Goal: Task Accomplishment & Management: Manage account settings

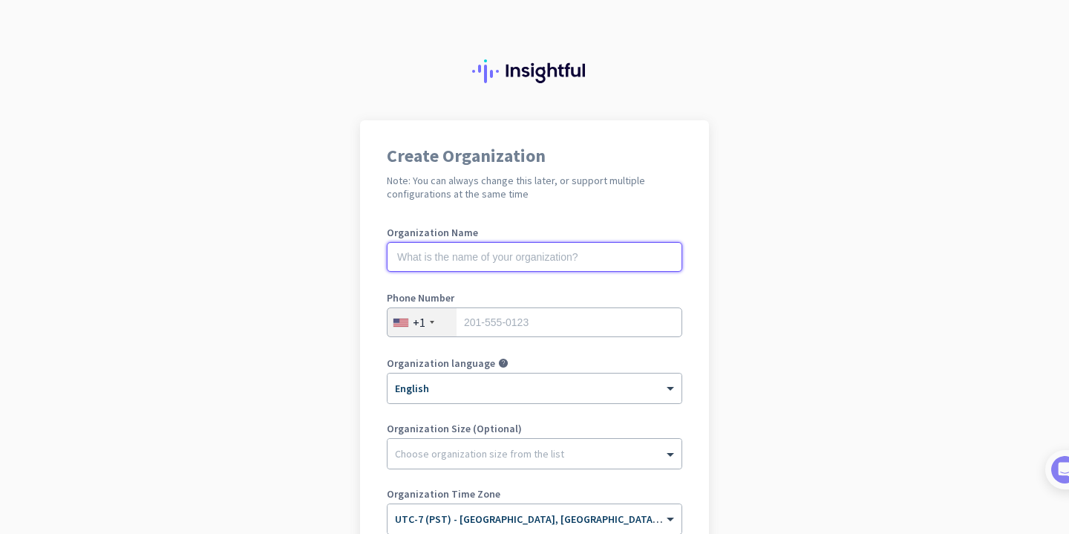
click at [471, 264] on input "text" at bounding box center [534, 257] width 295 height 30
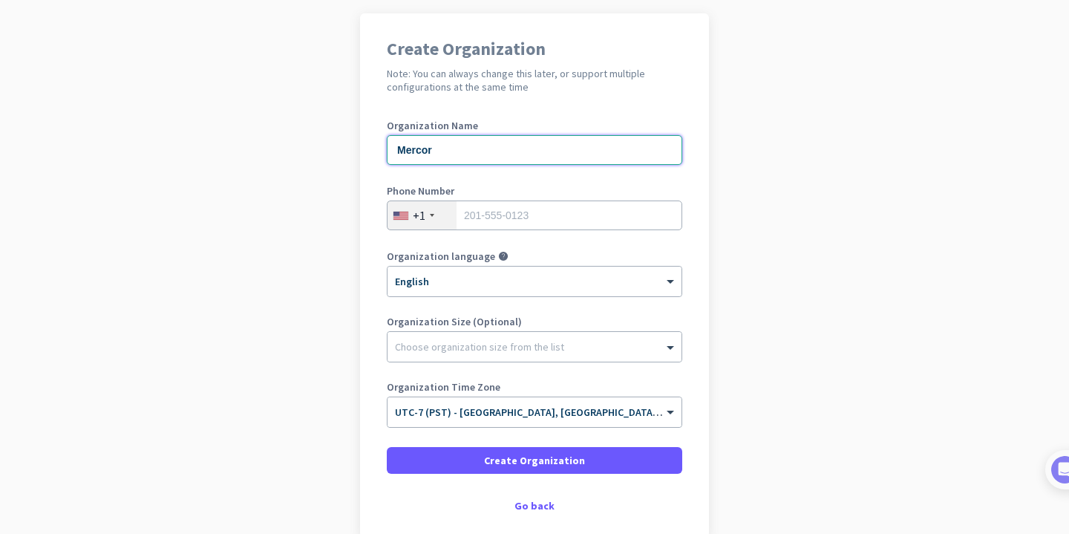
type input "Mercor"
click at [506, 220] on input "tel" at bounding box center [534, 215] width 295 height 30
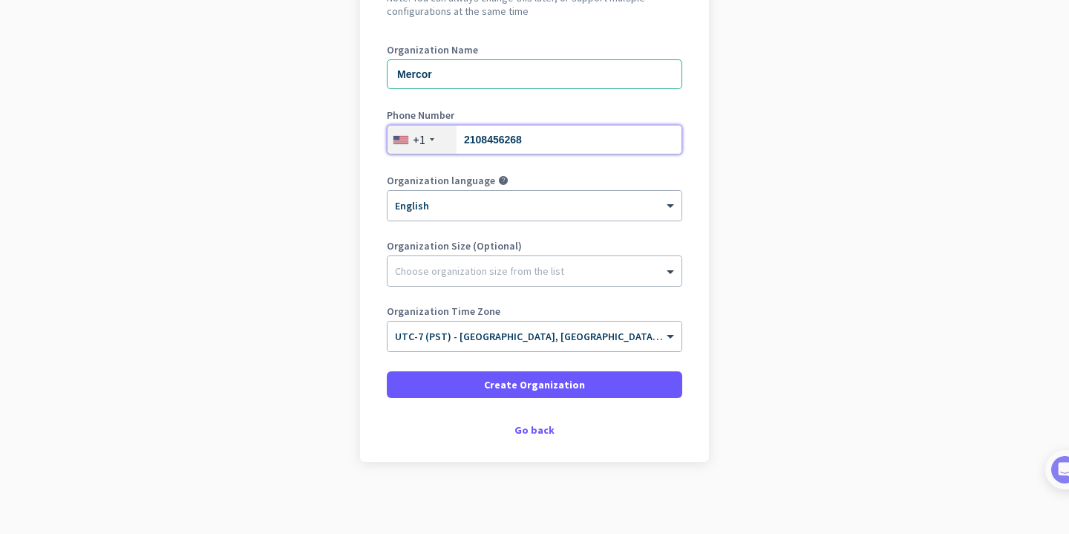
scroll to position [183, 0]
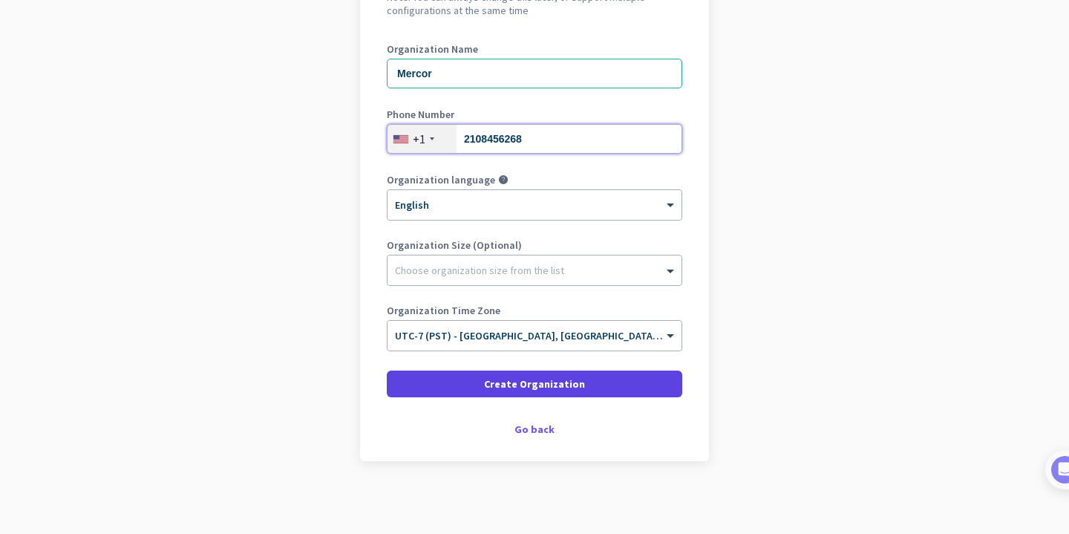
type input "2108456268"
click at [533, 378] on span "Create Organization" at bounding box center [534, 383] width 101 height 15
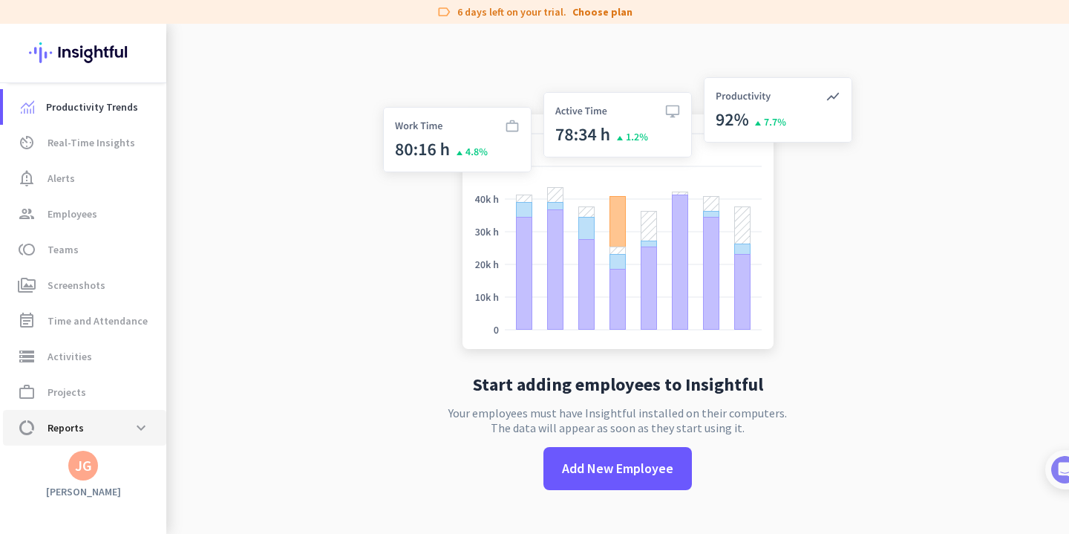
scroll to position [36, 0]
click at [80, 425] on span "Settings" at bounding box center [67, 427] width 40 height 18
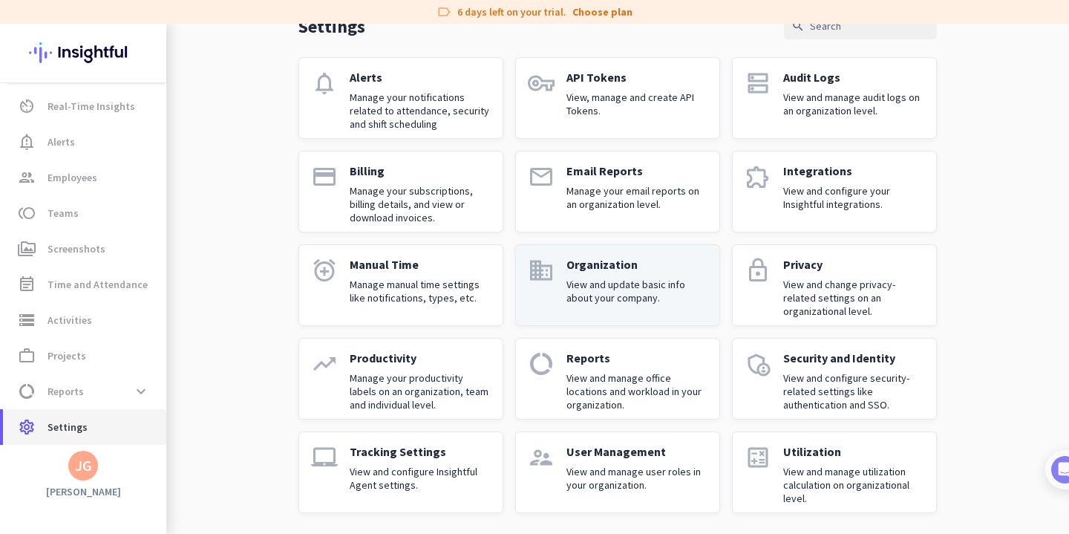
scroll to position [85, 0]
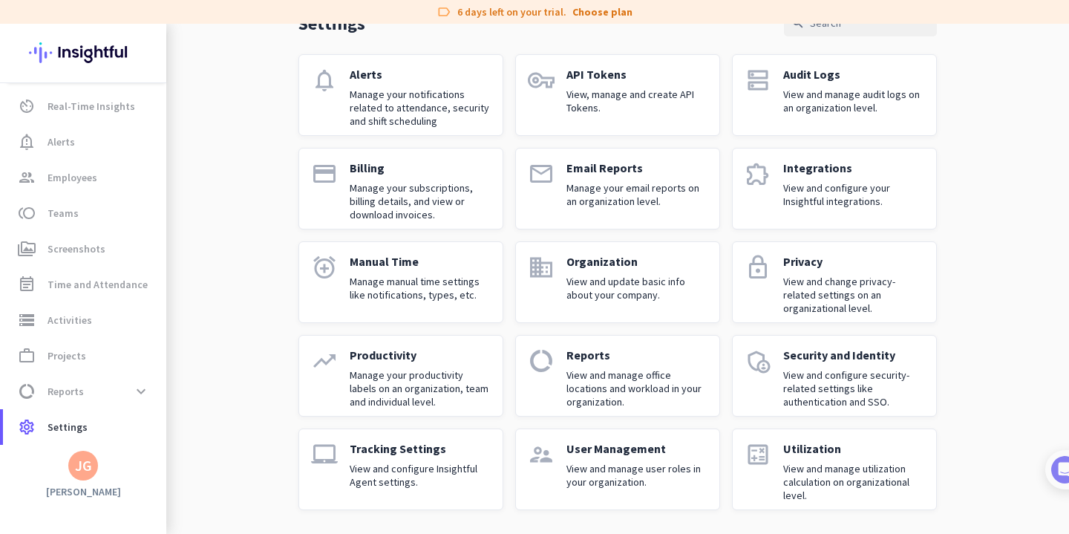
click at [76, 466] on div "JG" at bounding box center [83, 465] width 17 height 15
click at [179, 355] on span "Personal Settings" at bounding box center [162, 356] width 90 height 13
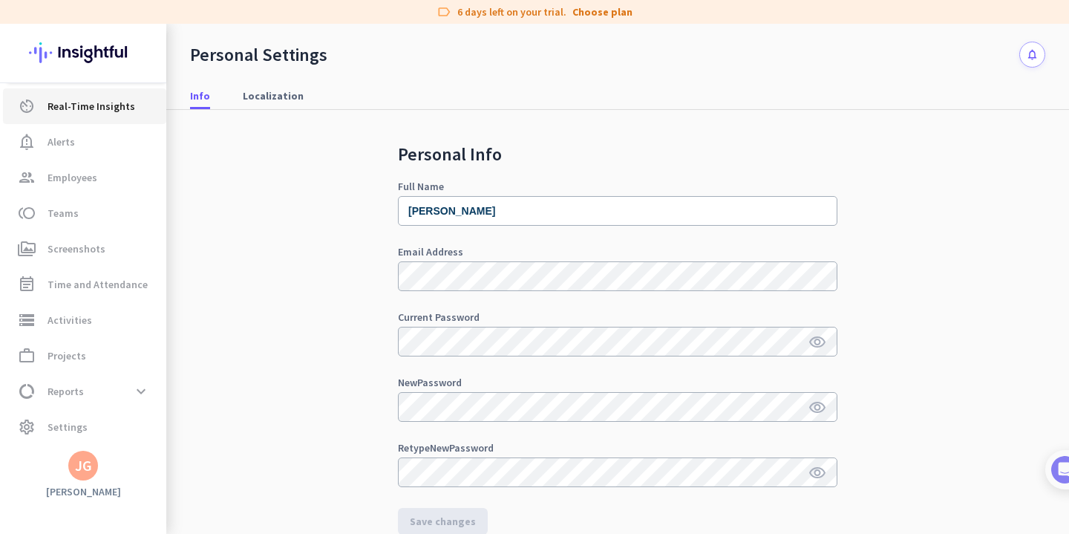
click at [76, 110] on span "Real-Time Insights" at bounding box center [91, 106] width 88 height 18
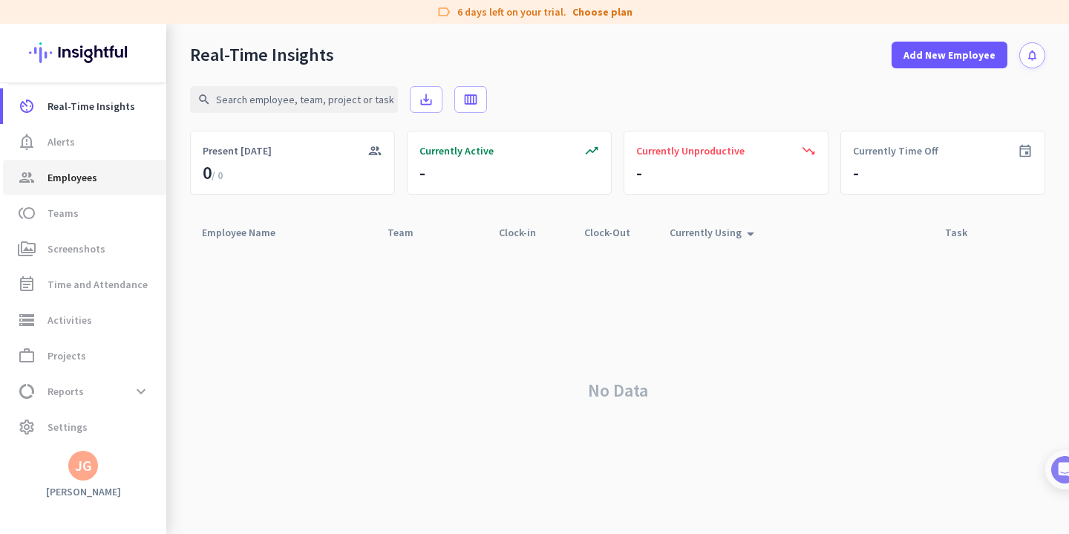
click at [80, 174] on span "Employees" at bounding box center [72, 177] width 50 height 18
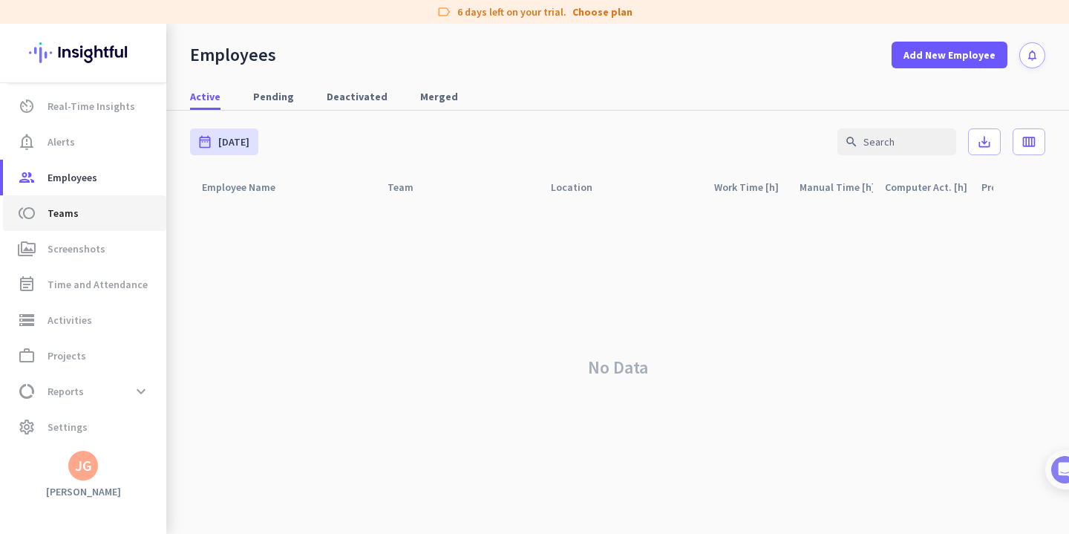
click at [86, 214] on span "toll Teams" at bounding box center [85, 213] width 140 height 18
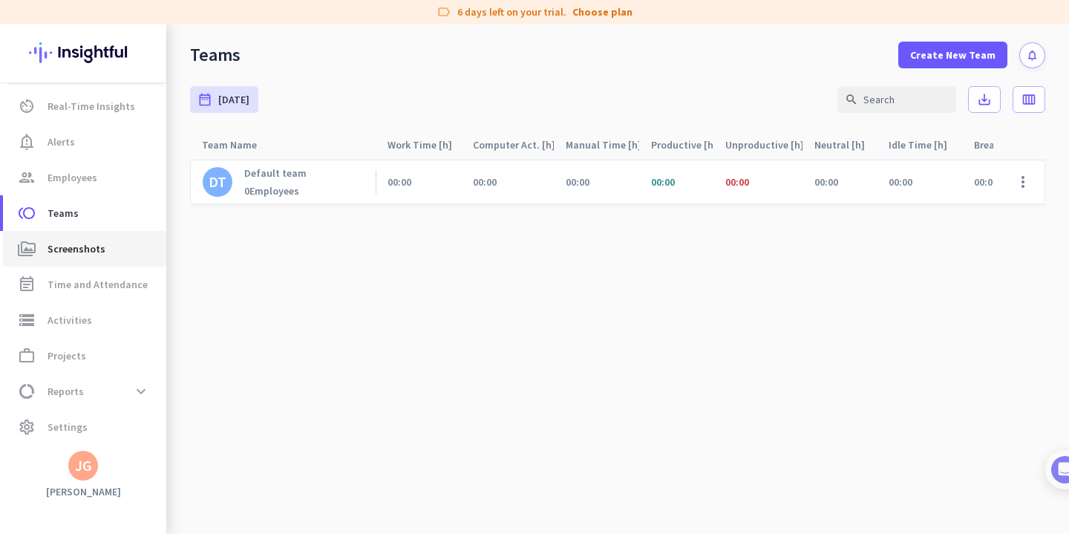
click at [84, 242] on span "Screenshots" at bounding box center [76, 249] width 58 height 18
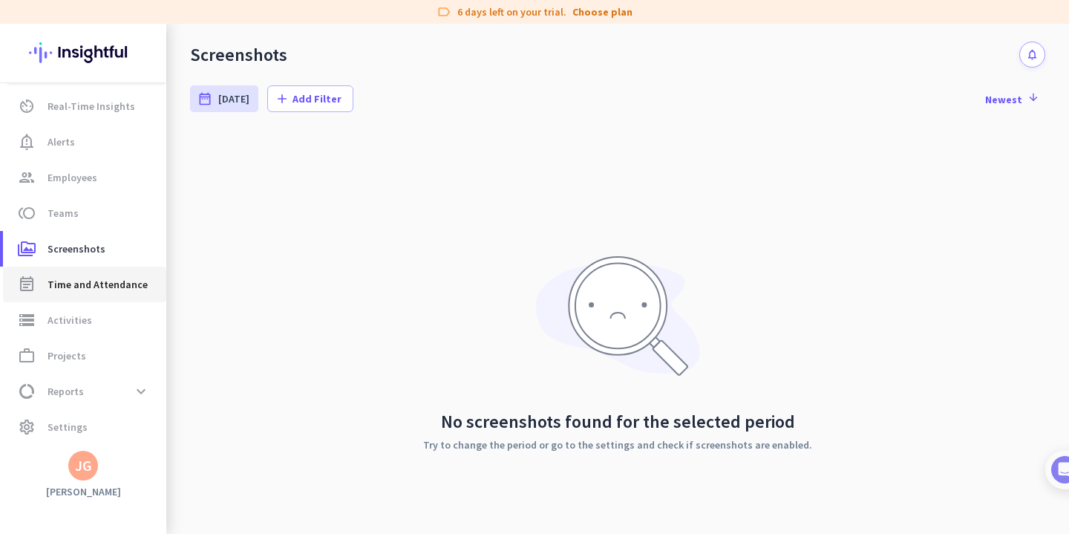
click at [93, 277] on span "Time and Attendance" at bounding box center [97, 284] width 100 height 18
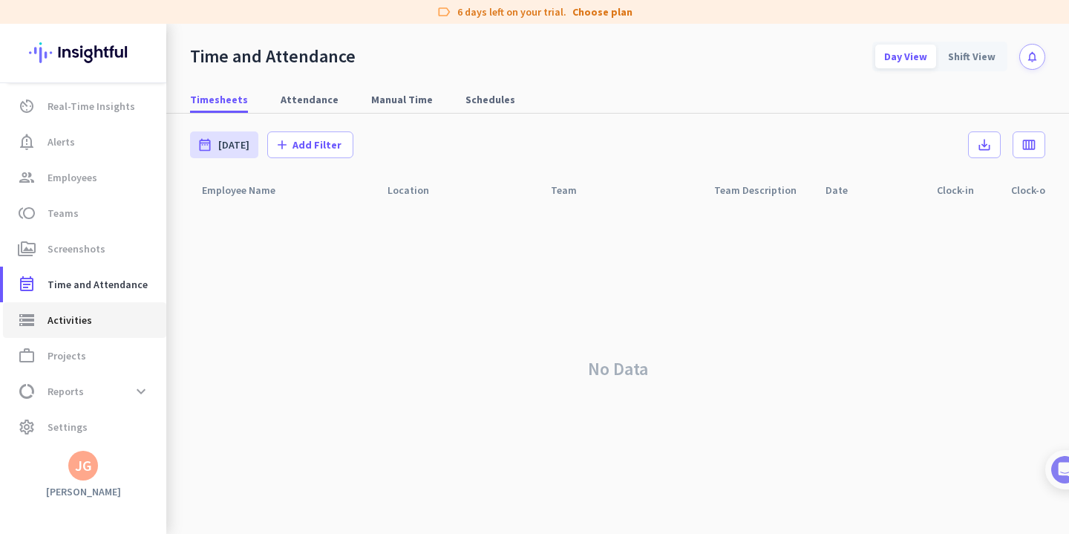
click at [74, 319] on span "Activities" at bounding box center [69, 320] width 45 height 18
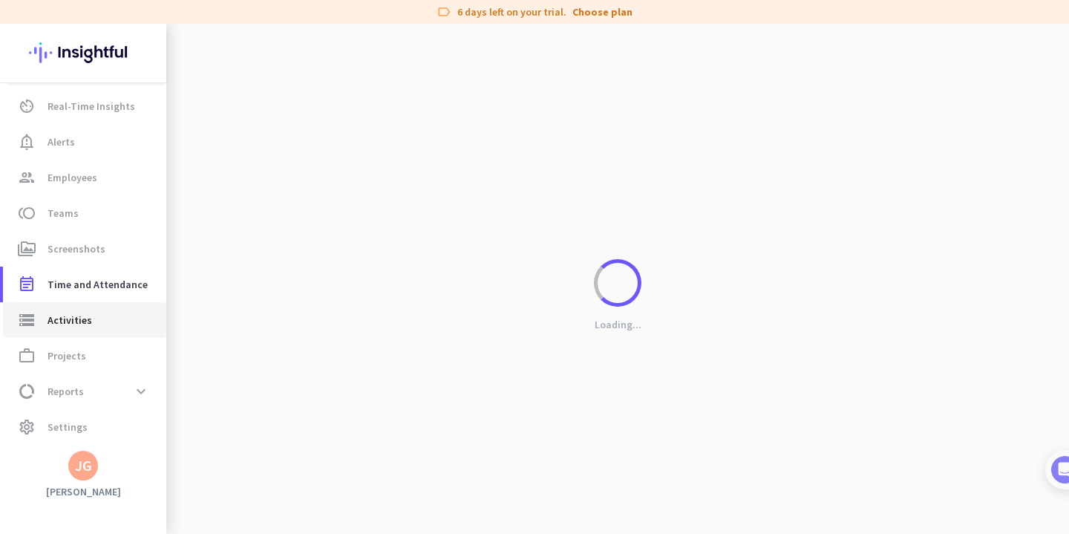
type input "[DATE]"
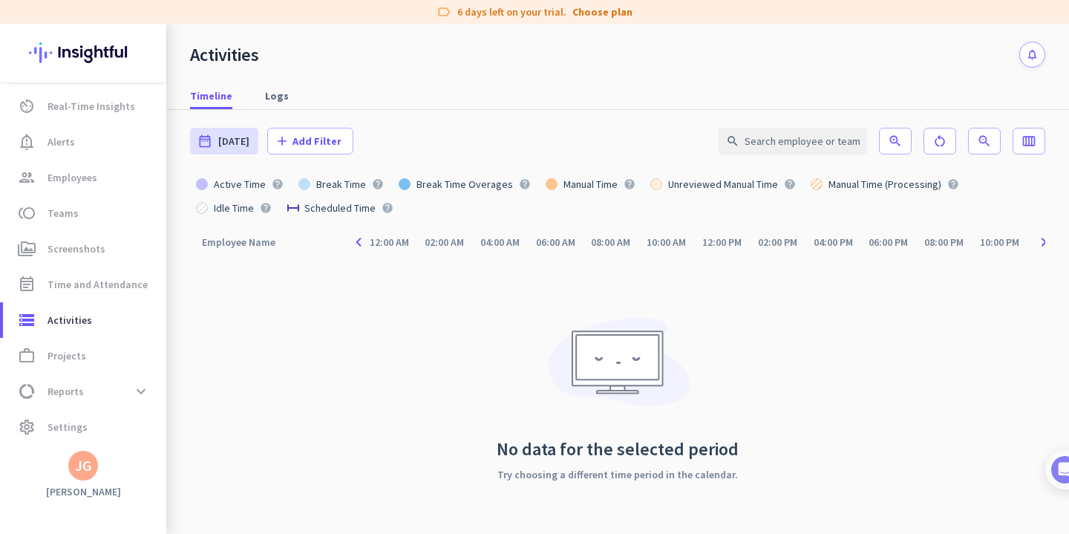
click at [71, 55] on img at bounding box center [83, 53] width 108 height 58
type input "[DATE] - [DATE]"
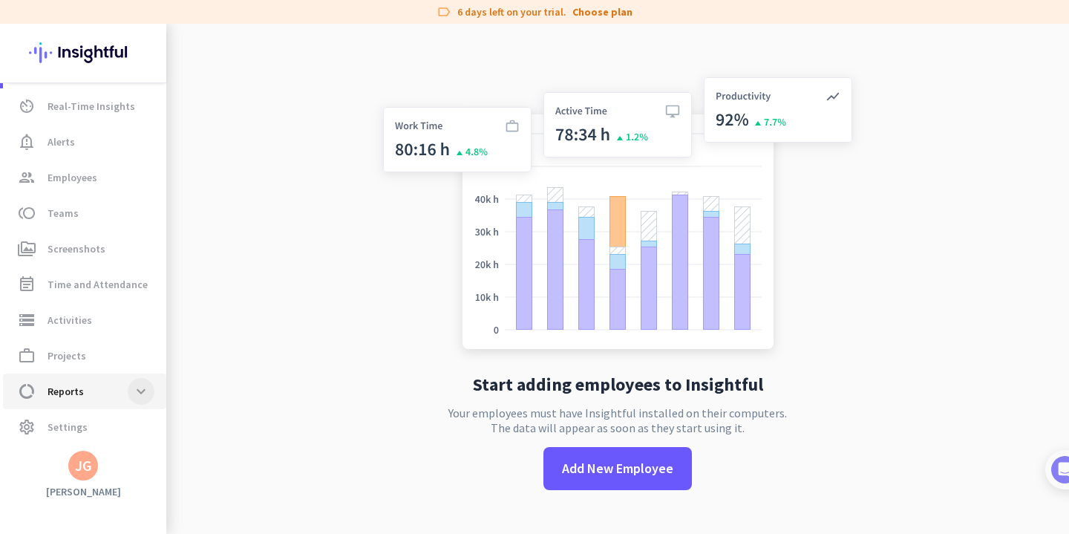
click at [145, 387] on span at bounding box center [141, 391] width 27 height 27
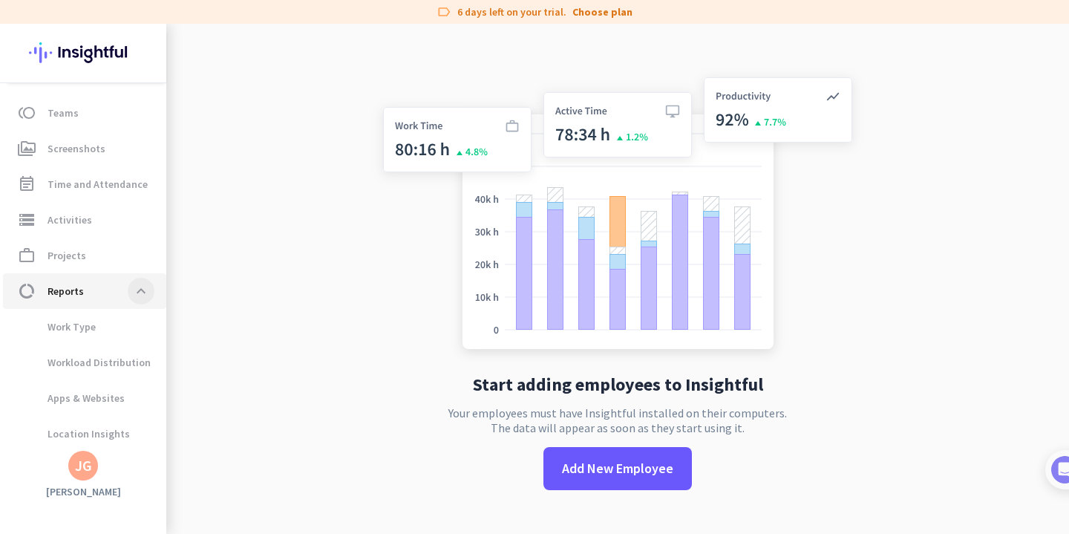
scroll to position [137, 0]
click at [105, 390] on span "Apps & Websites" at bounding box center [70, 397] width 110 height 36
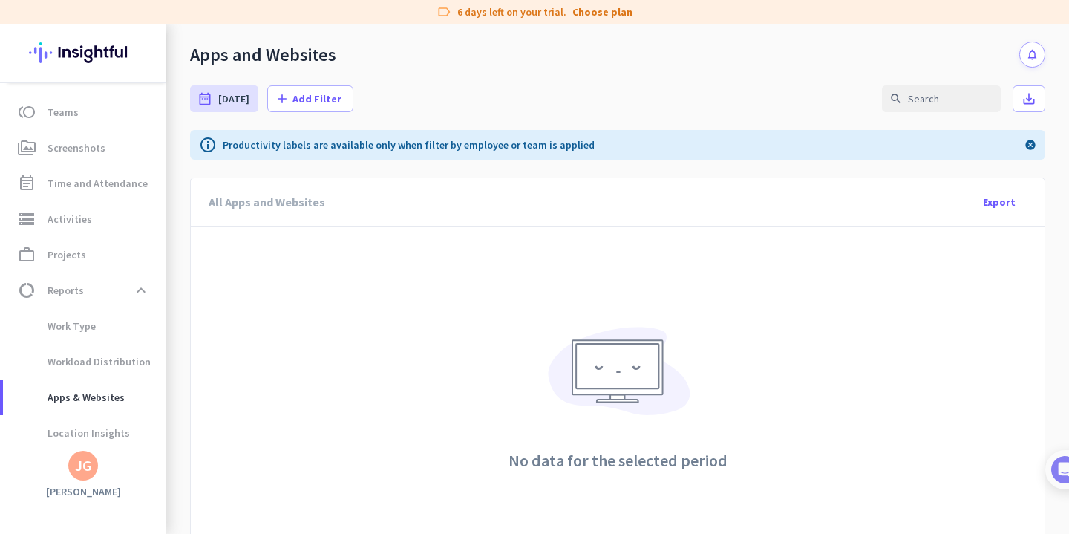
click at [86, 471] on div "JG" at bounding box center [83, 465] width 17 height 15
click at [45, 224] on div at bounding box center [534, 267] width 1069 height 534
click at [45, 224] on span "storage Activities" at bounding box center [85, 219] width 140 height 18
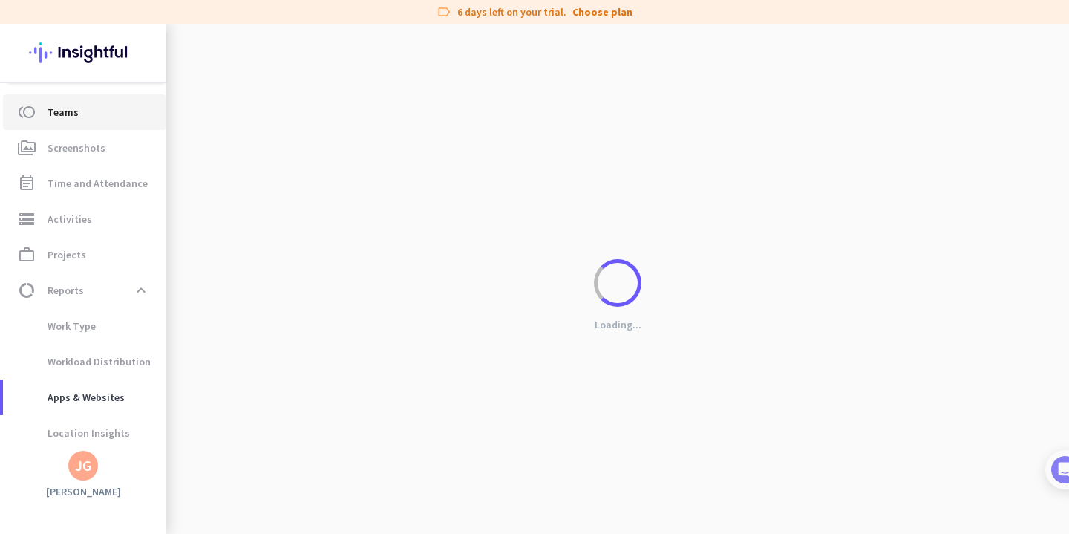
click at [68, 119] on span "Teams" at bounding box center [62, 112] width 31 height 18
type input "[DATE] - [DATE]"
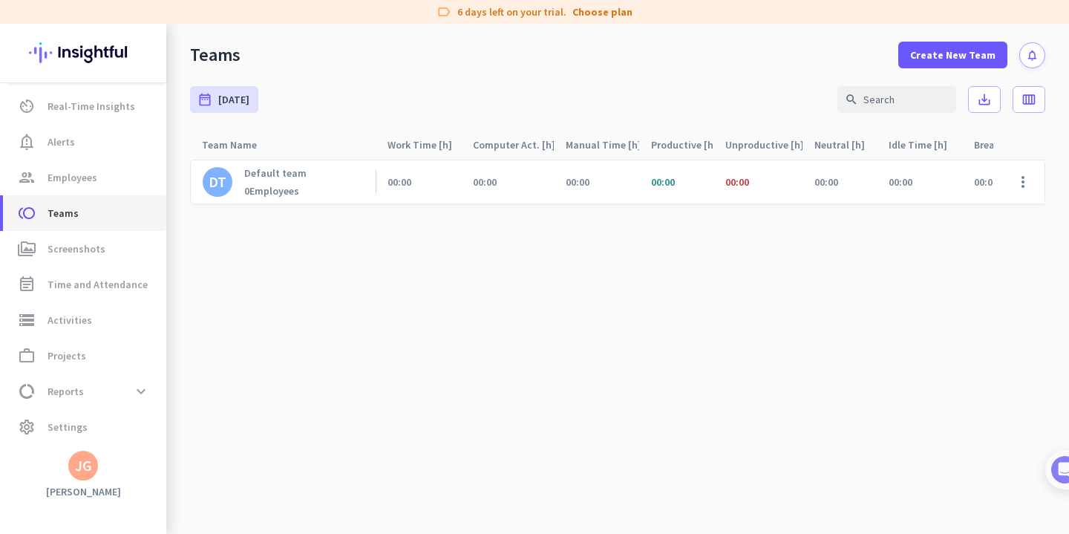
scroll to position [36, 0]
click at [84, 471] on div "JG" at bounding box center [83, 465] width 17 height 15
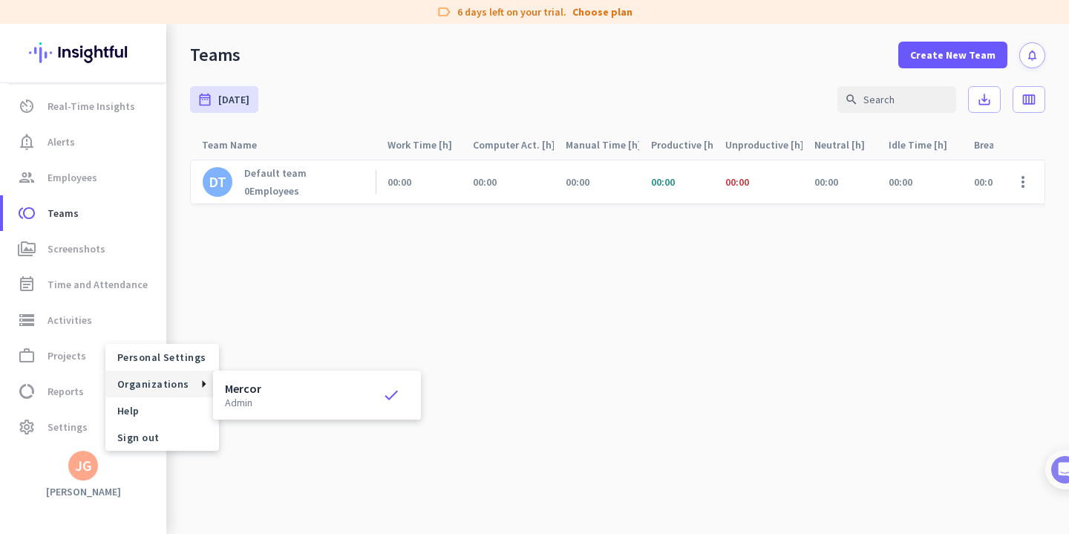
click at [64, 388] on div at bounding box center [534, 267] width 1069 height 534
click at [64, 388] on span "Reports" at bounding box center [65, 391] width 36 height 18
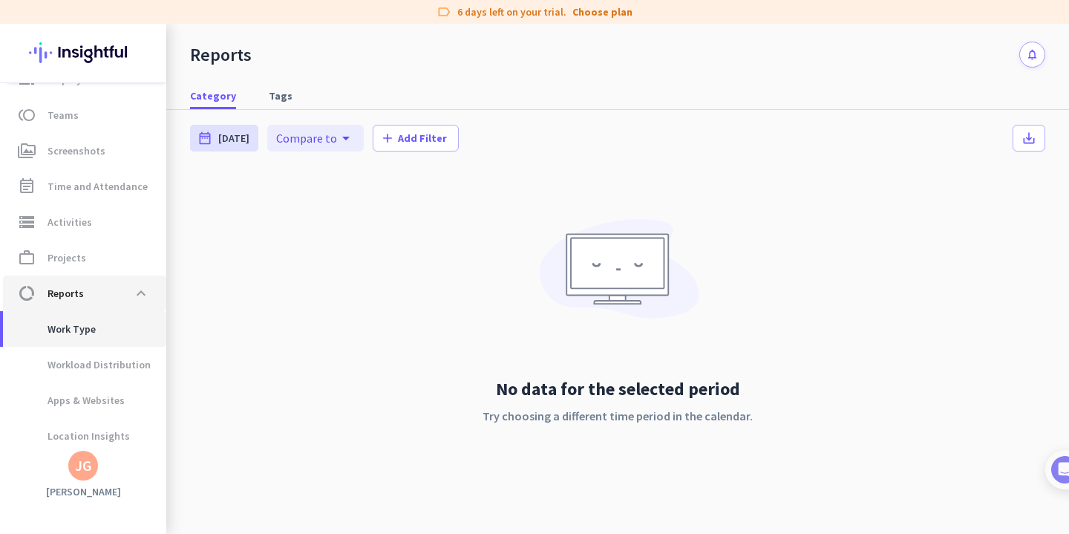
scroll to position [137, 0]
click at [68, 353] on span "Workload Distribution" at bounding box center [83, 362] width 136 height 36
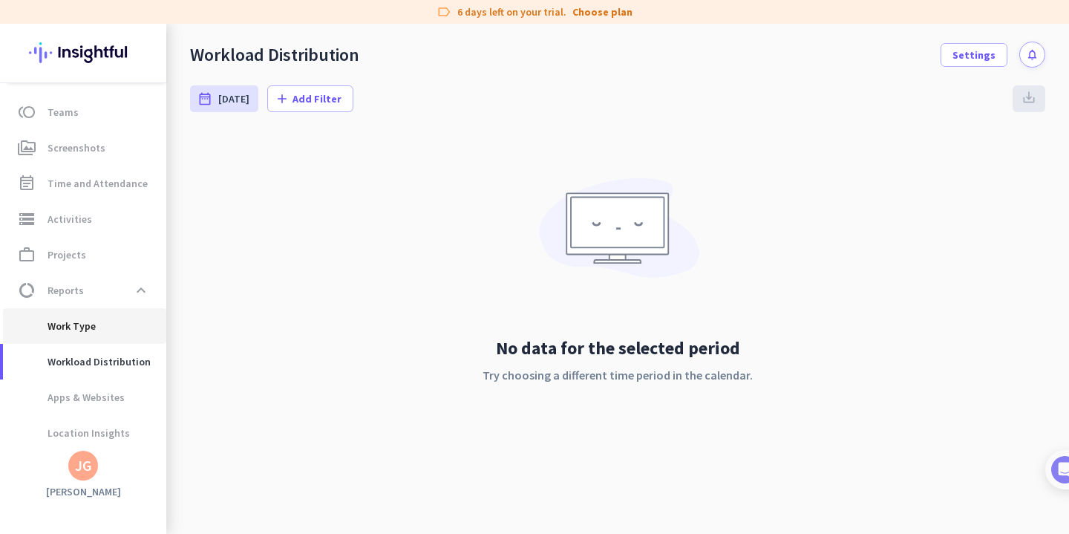
click at [71, 324] on span "Work Type" at bounding box center [55, 326] width 81 height 36
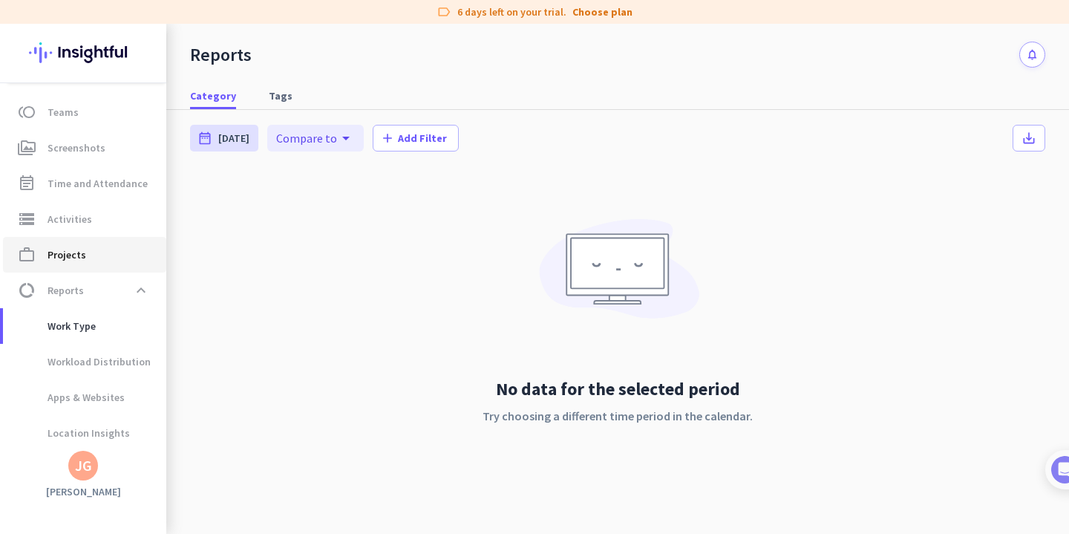
click at [68, 260] on span "Projects" at bounding box center [66, 255] width 39 height 18
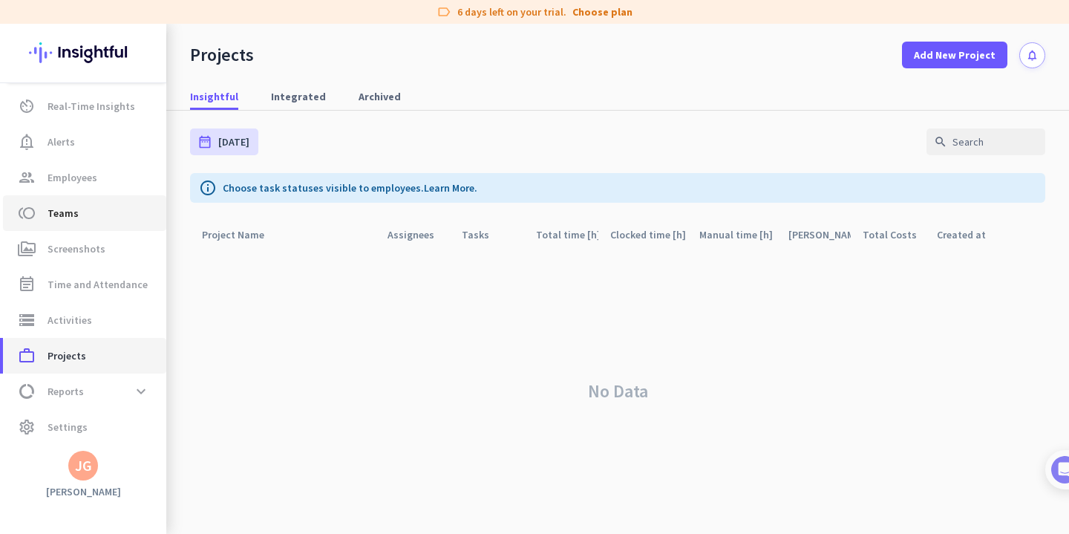
scroll to position [36, 0]
click at [66, 223] on link "toll Teams" at bounding box center [84, 213] width 163 height 36
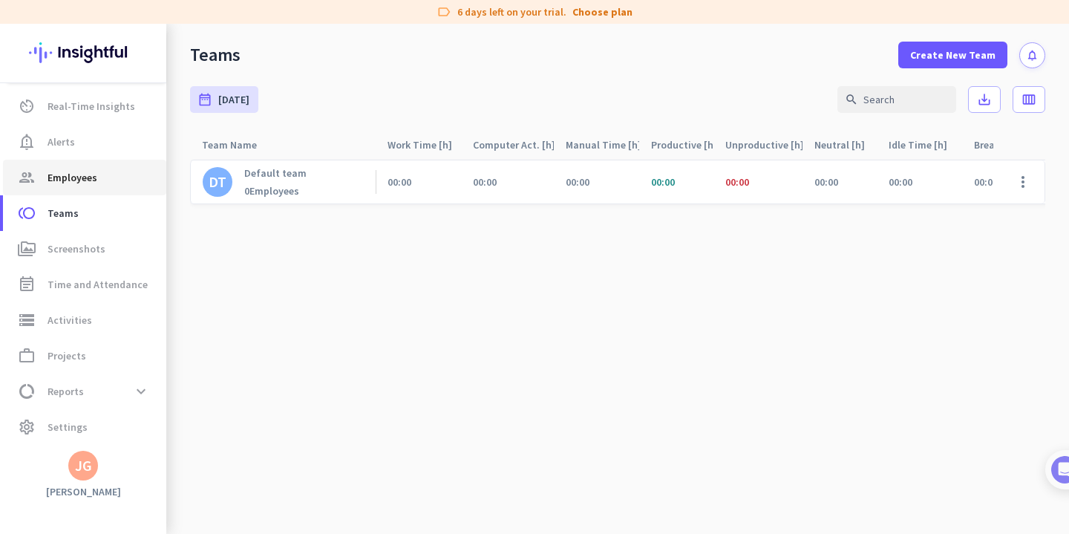
click at [76, 180] on span "Employees" at bounding box center [72, 177] width 50 height 18
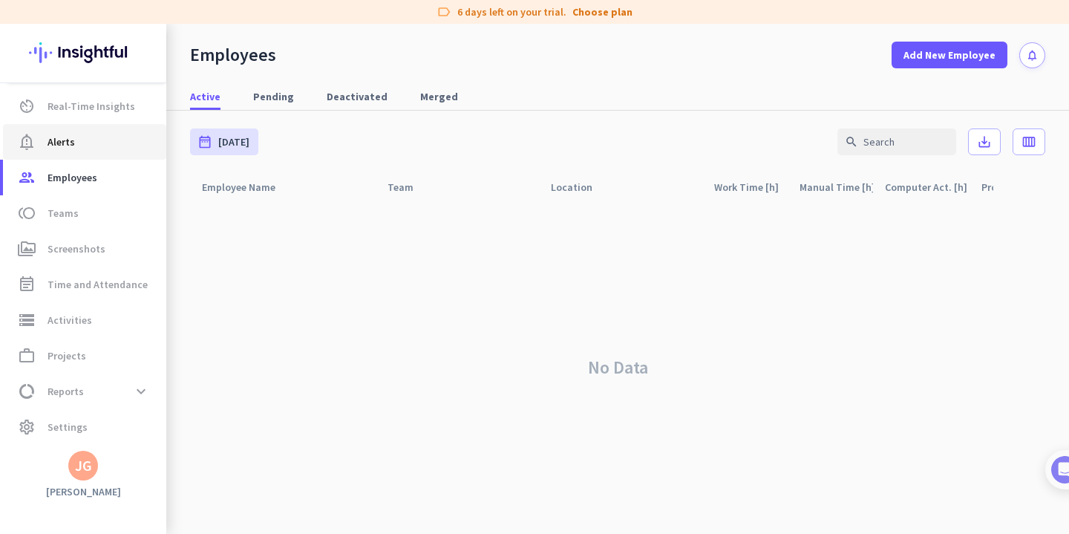
click at [67, 140] on span "Alerts" at bounding box center [60, 142] width 27 height 18
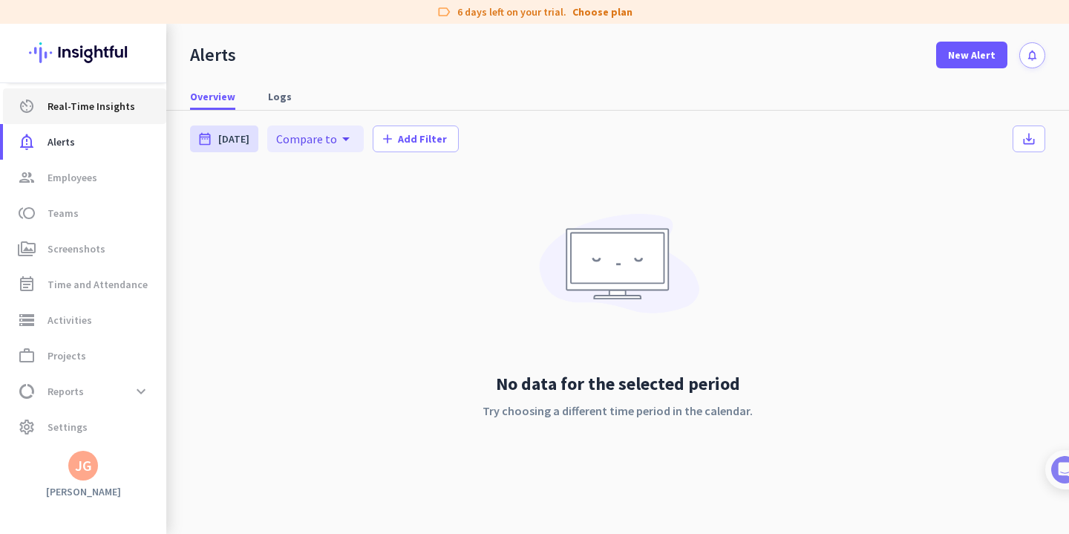
click at [71, 99] on span "Real-Time Insights" at bounding box center [91, 106] width 88 height 18
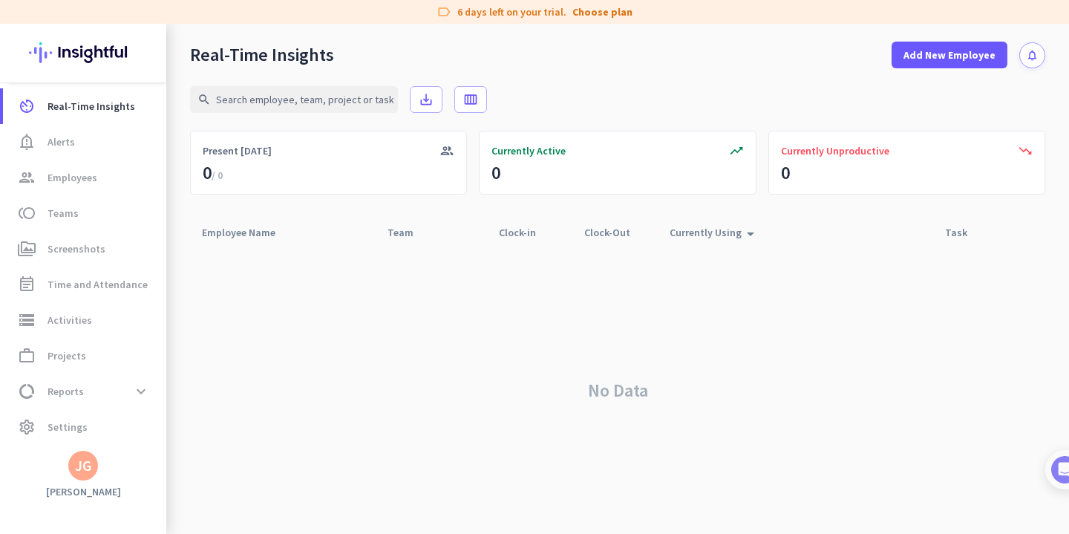
click at [111, 56] on img at bounding box center [83, 53] width 108 height 58
